Goal: Information Seeking & Learning: Understand process/instructions

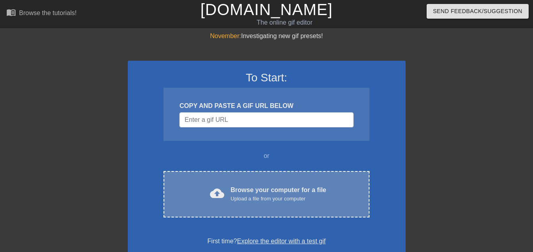
click at [251, 194] on div "Browse your computer for a file Upload a file from your computer" at bounding box center [279, 193] width 96 height 17
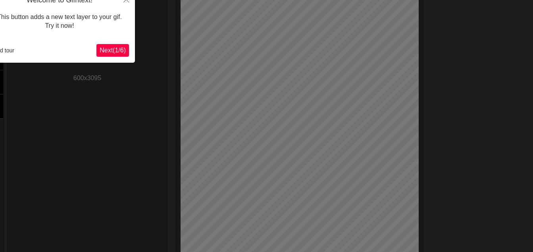
scroll to position [19, 0]
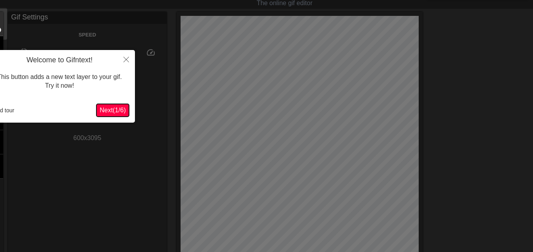
click at [116, 110] on span "Next ( 1 / 6 )" at bounding box center [113, 110] width 26 height 7
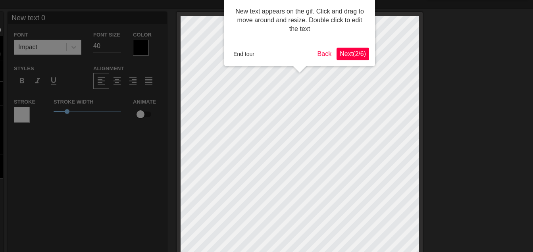
scroll to position [0, 0]
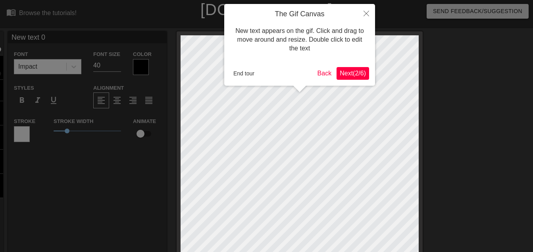
click at [348, 73] on span "Next ( 2 / 6 )" at bounding box center [353, 73] width 26 height 7
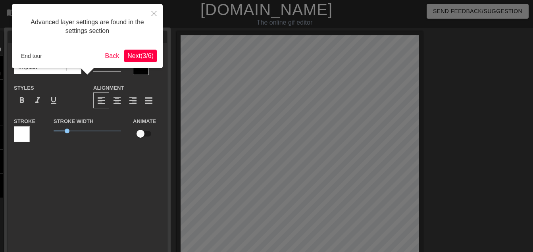
scroll to position [19, 0]
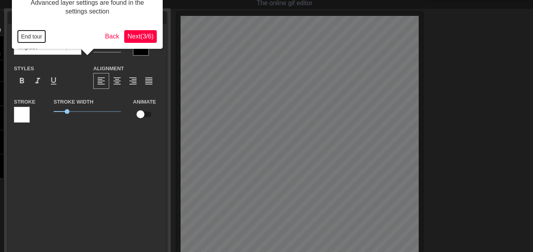
click at [30, 37] on button "End tour" at bounding box center [31, 37] width 27 height 12
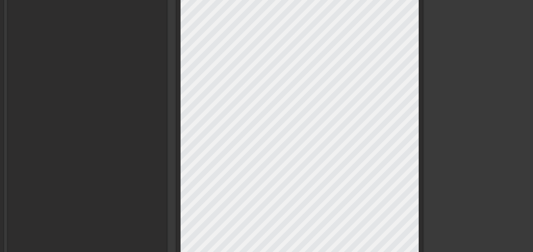
scroll to position [615, 0]
click at [347, 0] on html "menu_book Browse the tutorials! [DOMAIN_NAME] The online gif editor Send Feedba…" at bounding box center [266, 44] width 533 height 1319
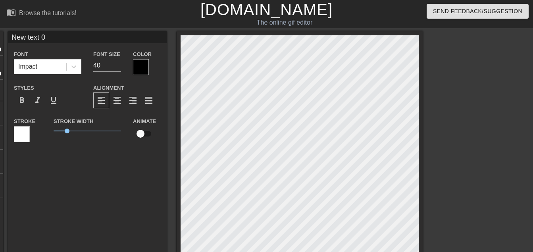
scroll to position [1, 2]
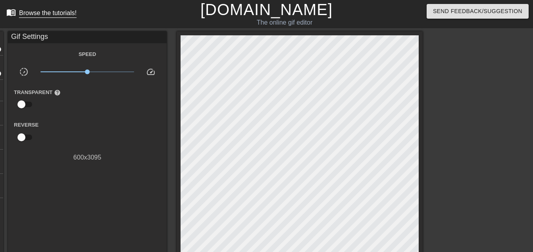
click at [40, 12] on div "Browse the tutorials!" at bounding box center [48, 13] width 58 height 7
